Goal: Check status

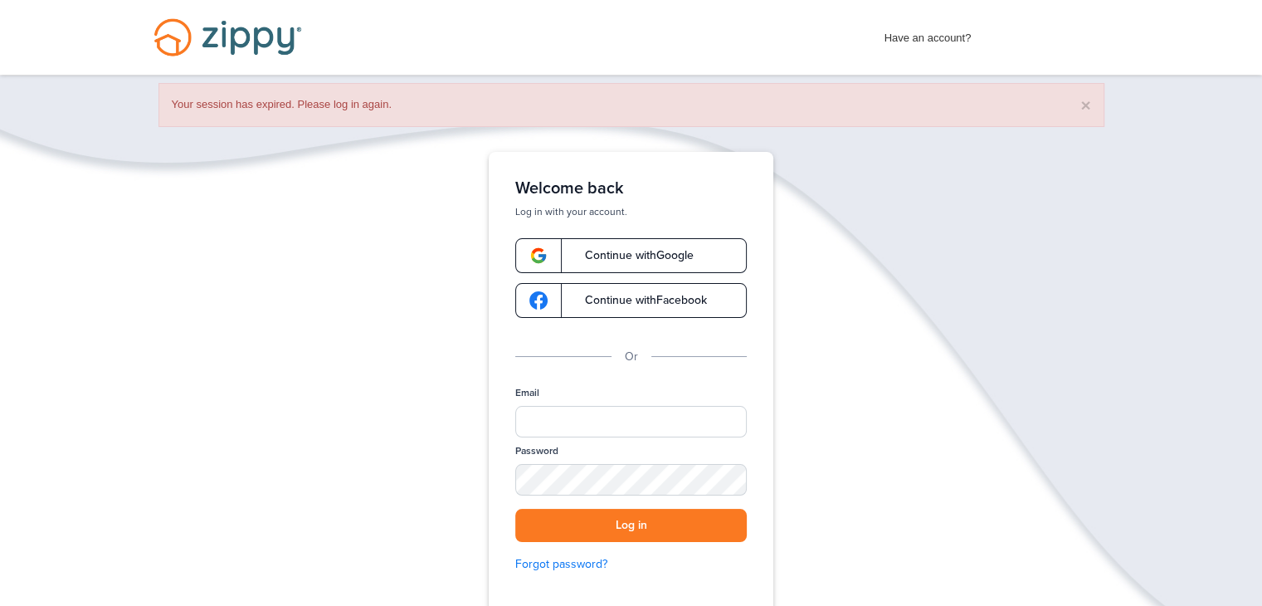
click at [592, 239] on link "Continue with Google" at bounding box center [631, 255] width 232 height 35
click at [598, 254] on span "Continue with Google" at bounding box center [631, 256] width 125 height 12
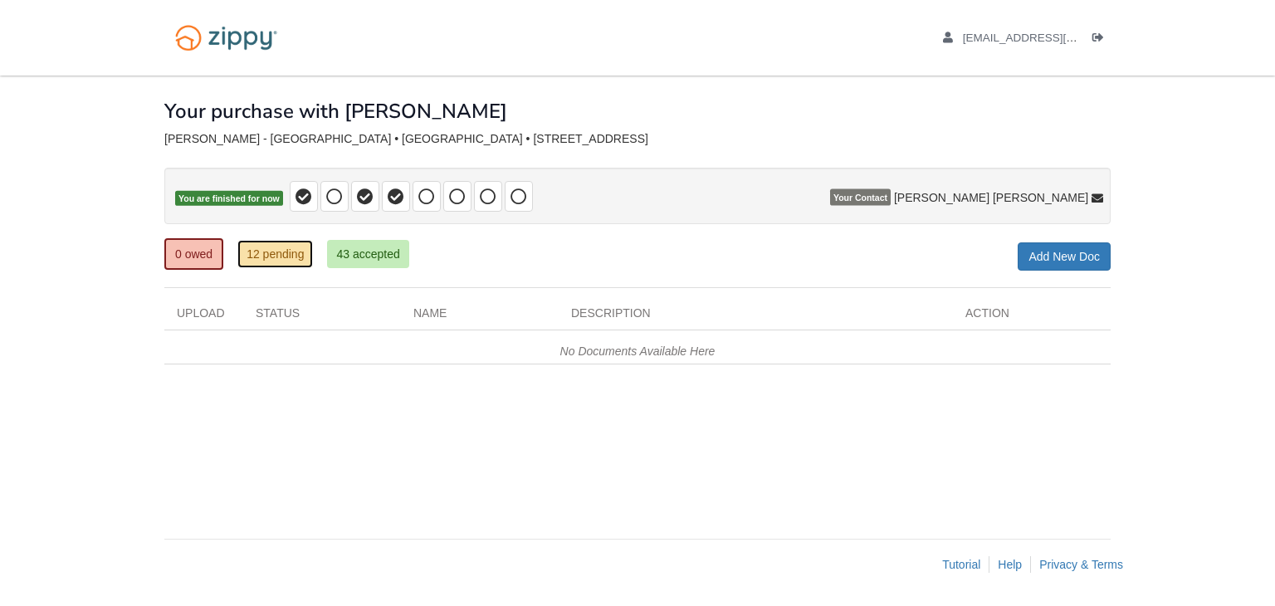
click at [270, 248] on link "12 pending" at bounding box center [275, 254] width 76 height 28
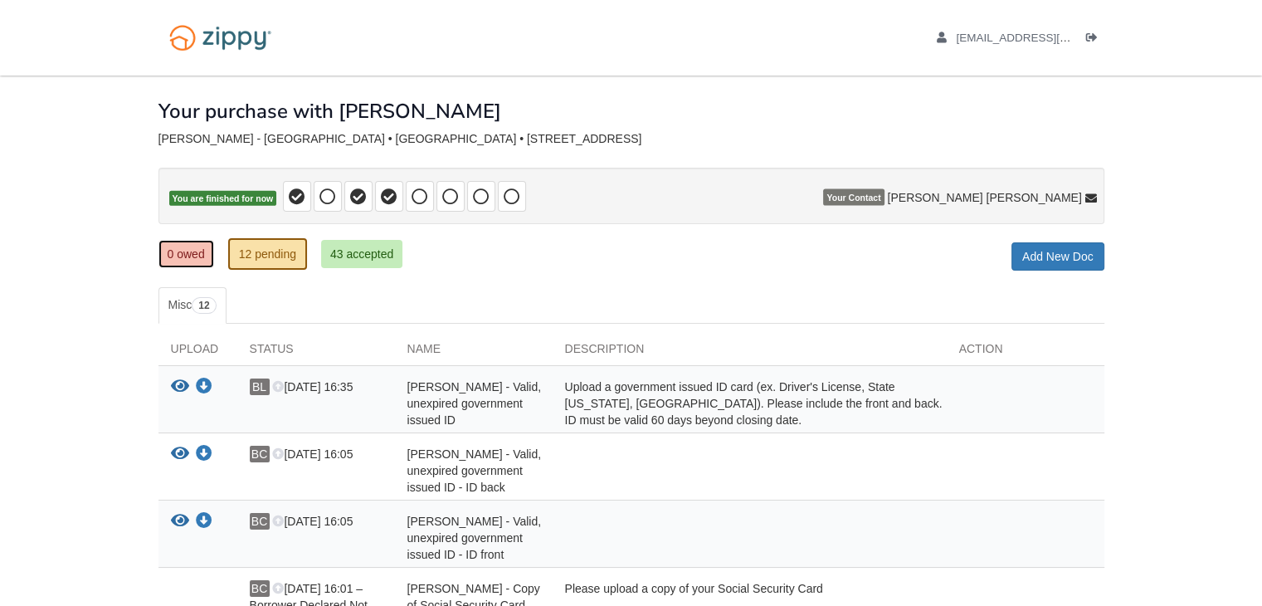
click at [193, 251] on link "0 owed" at bounding box center [187, 254] width 56 height 28
